Goal: Task Accomplishment & Management: Manage account settings

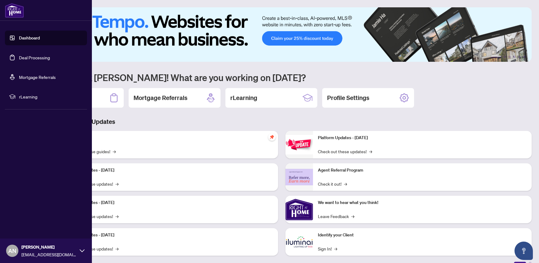
click at [35, 59] on link "Deal Processing" at bounding box center [34, 58] width 31 height 6
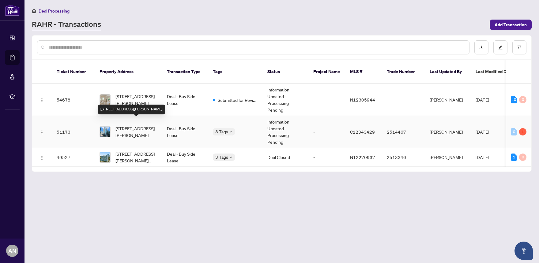
click at [133, 125] on span "[STREET_ADDRESS][PERSON_NAME]" at bounding box center [136, 131] width 42 height 13
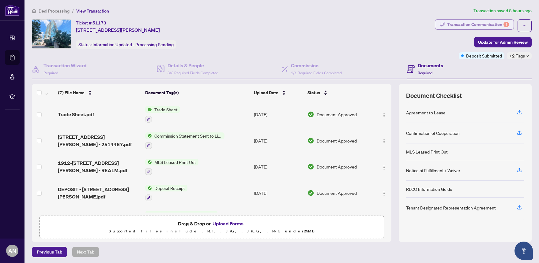
click at [484, 23] on div "Transaction Communication 1" at bounding box center [478, 25] width 62 height 10
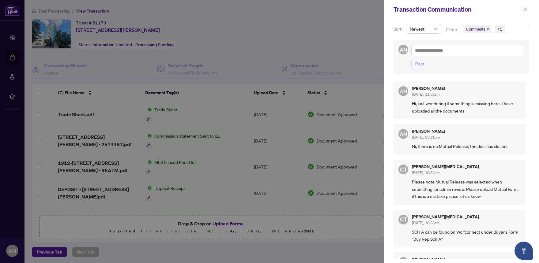
click at [526, 12] on span "button" at bounding box center [525, 10] width 4 height 10
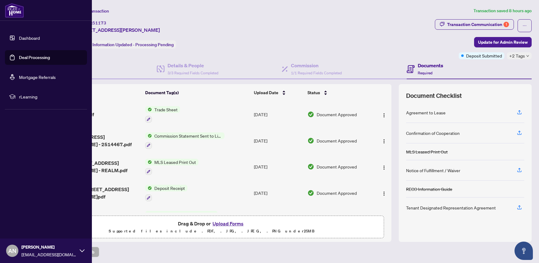
click at [29, 37] on link "Dashboard" at bounding box center [29, 38] width 21 height 6
